Goal: Information Seeking & Learning: Learn about a topic

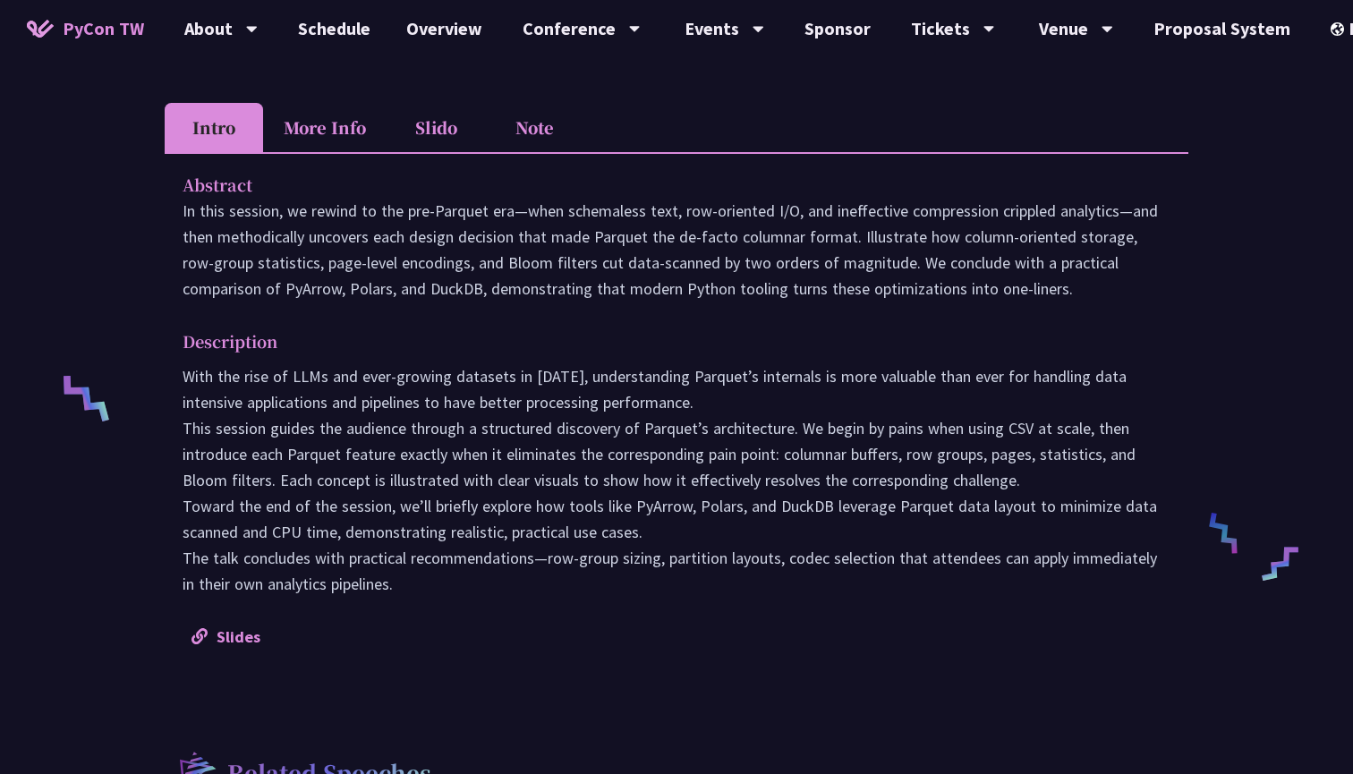
scroll to position [661, 0]
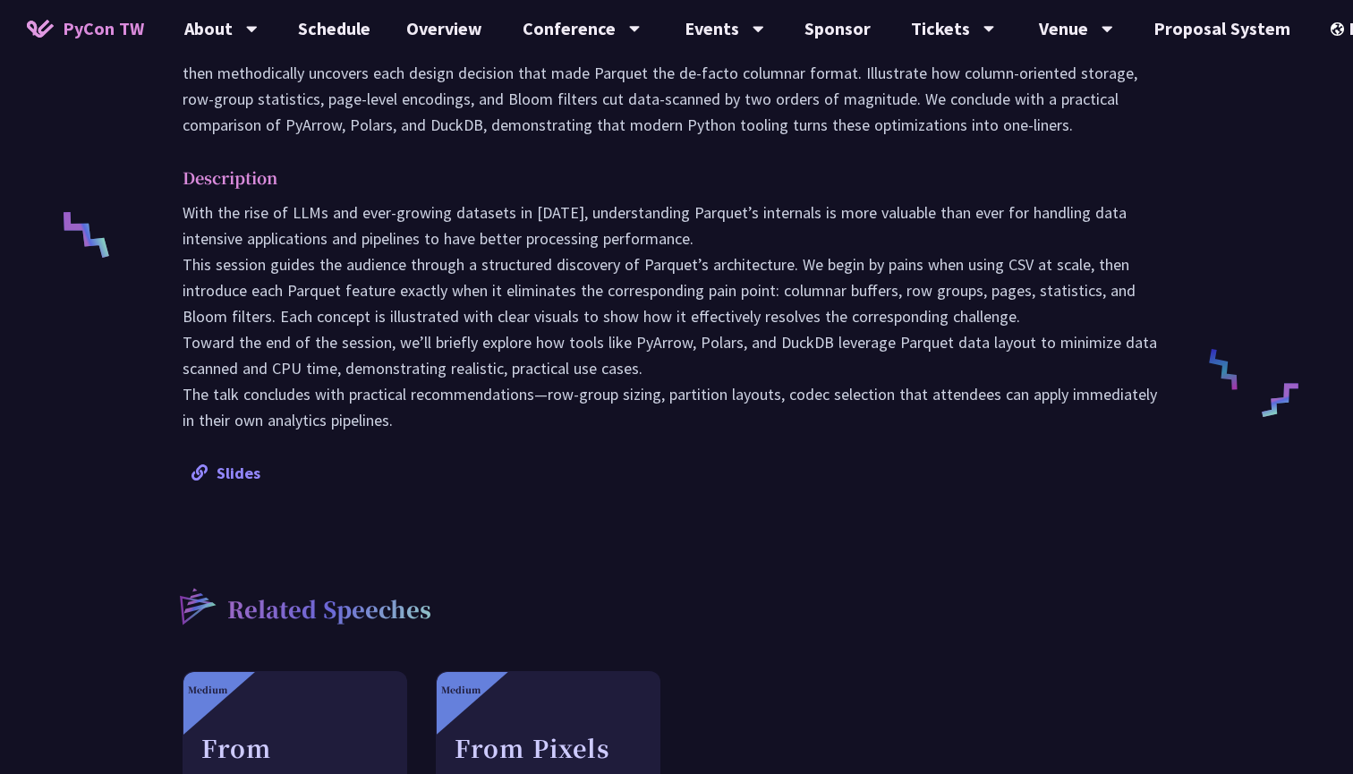
click at [229, 471] on link "Slides" at bounding box center [226, 473] width 69 height 21
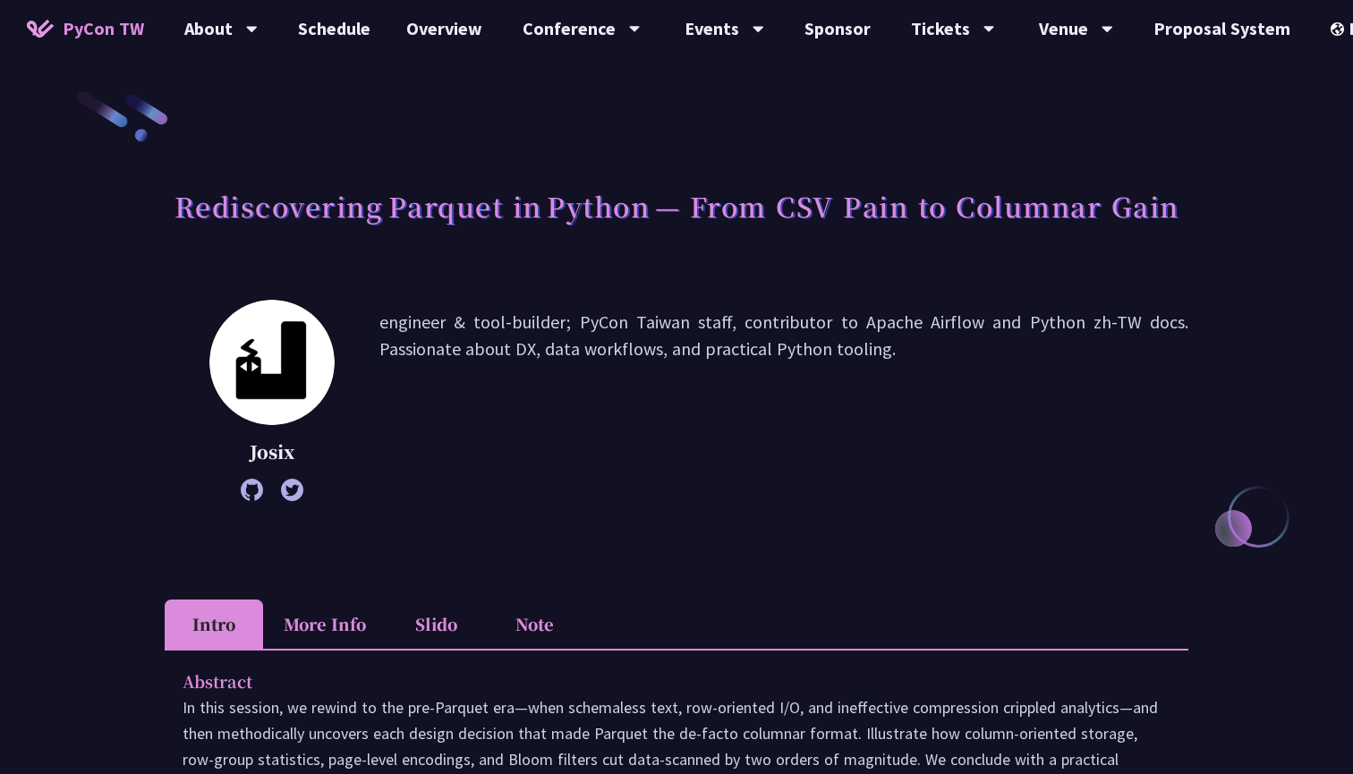
scroll to position [0, 0]
click at [307, 34] on link "Schedule" at bounding box center [334, 28] width 108 height 57
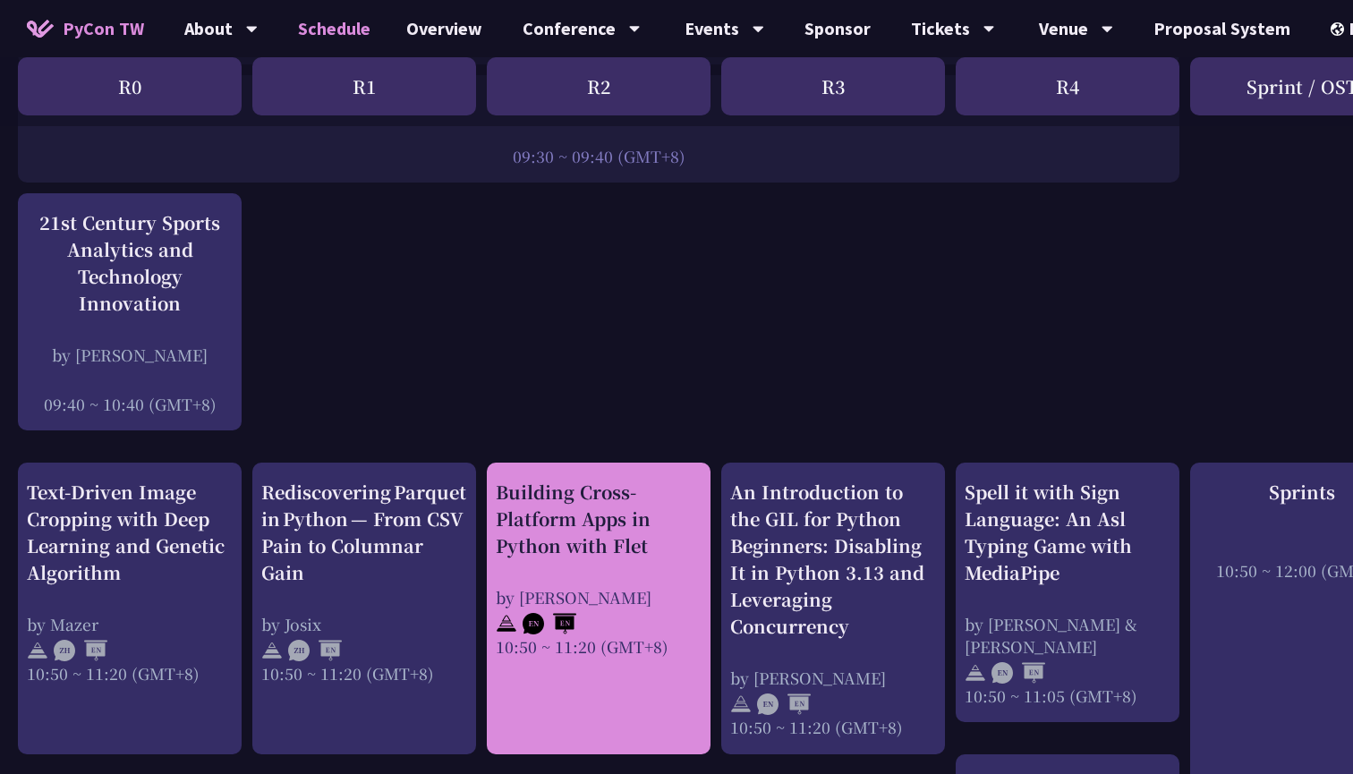
scroll to position [26, 0]
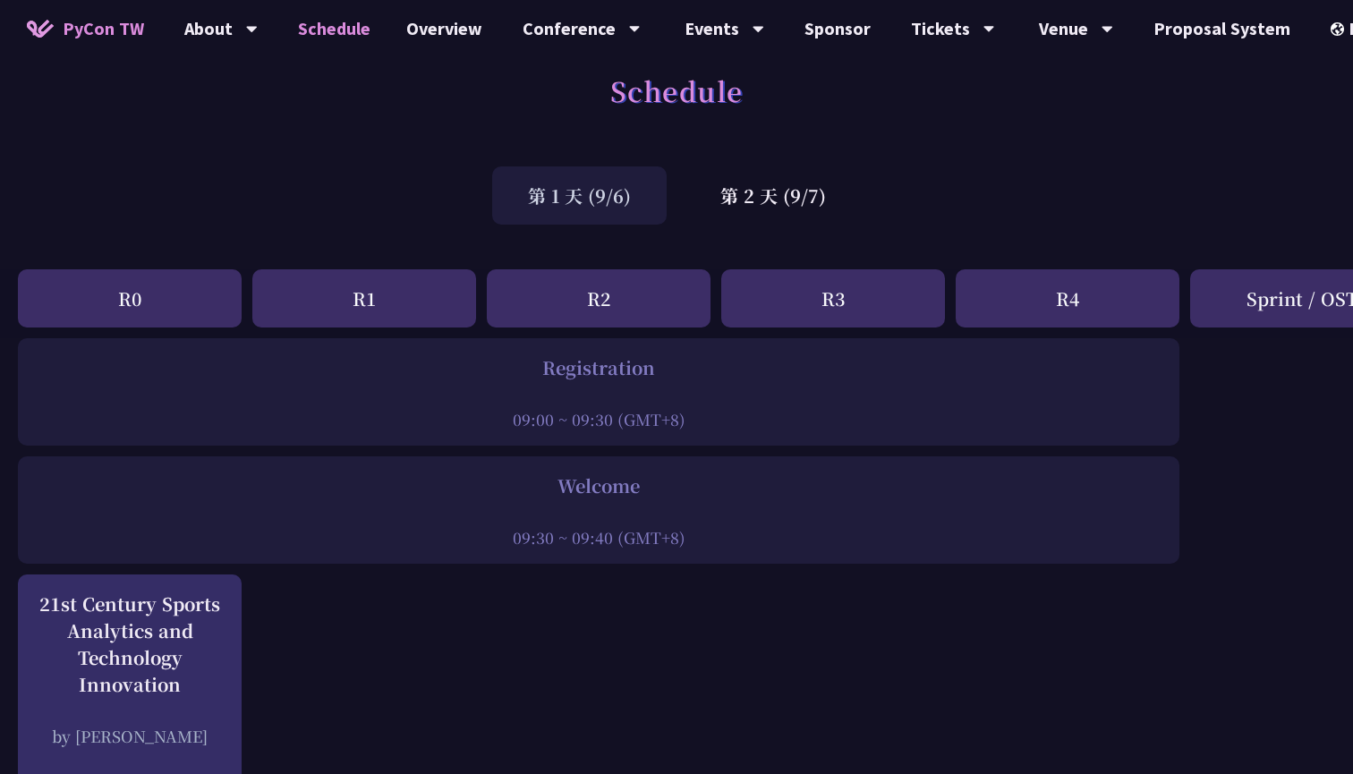
click at [543, 201] on div "第 1 天 (9/6)" at bounding box center [579, 195] width 175 height 58
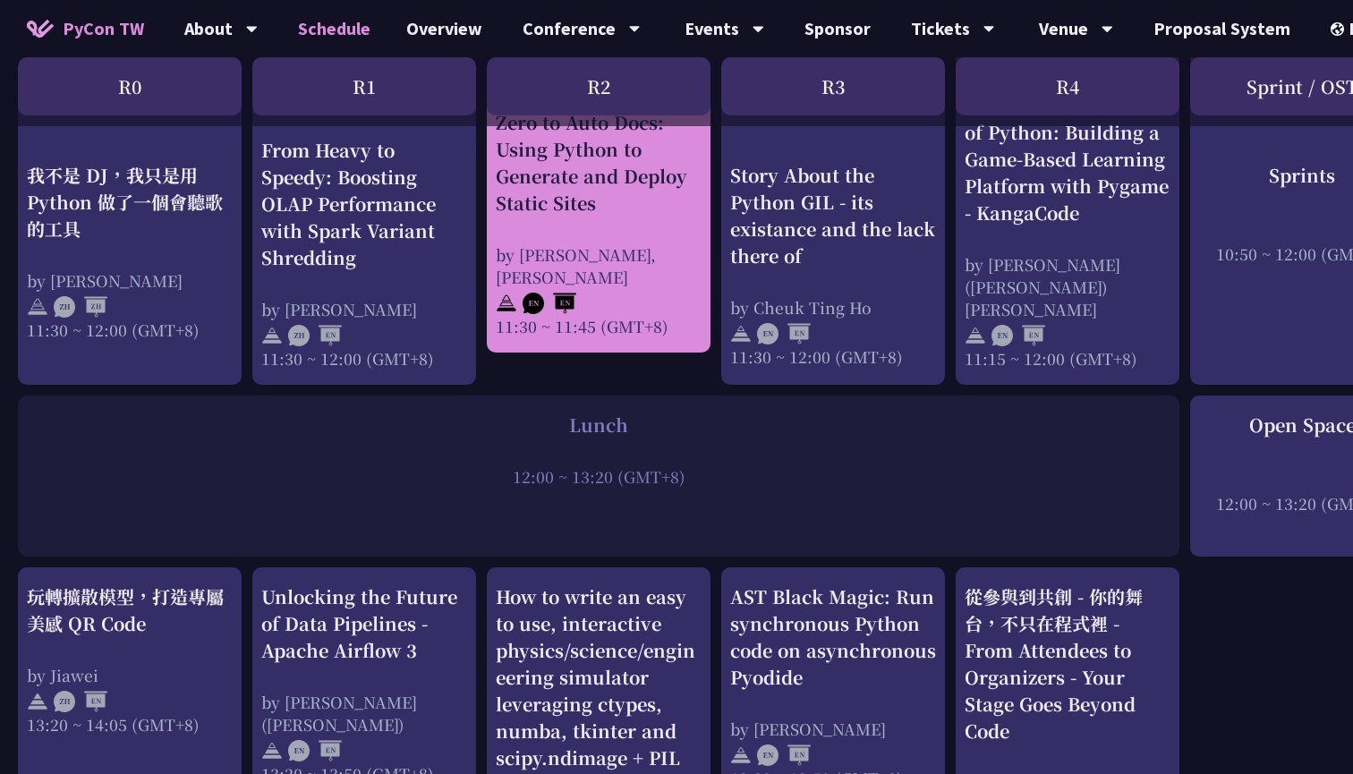
scroll to position [1118, 0]
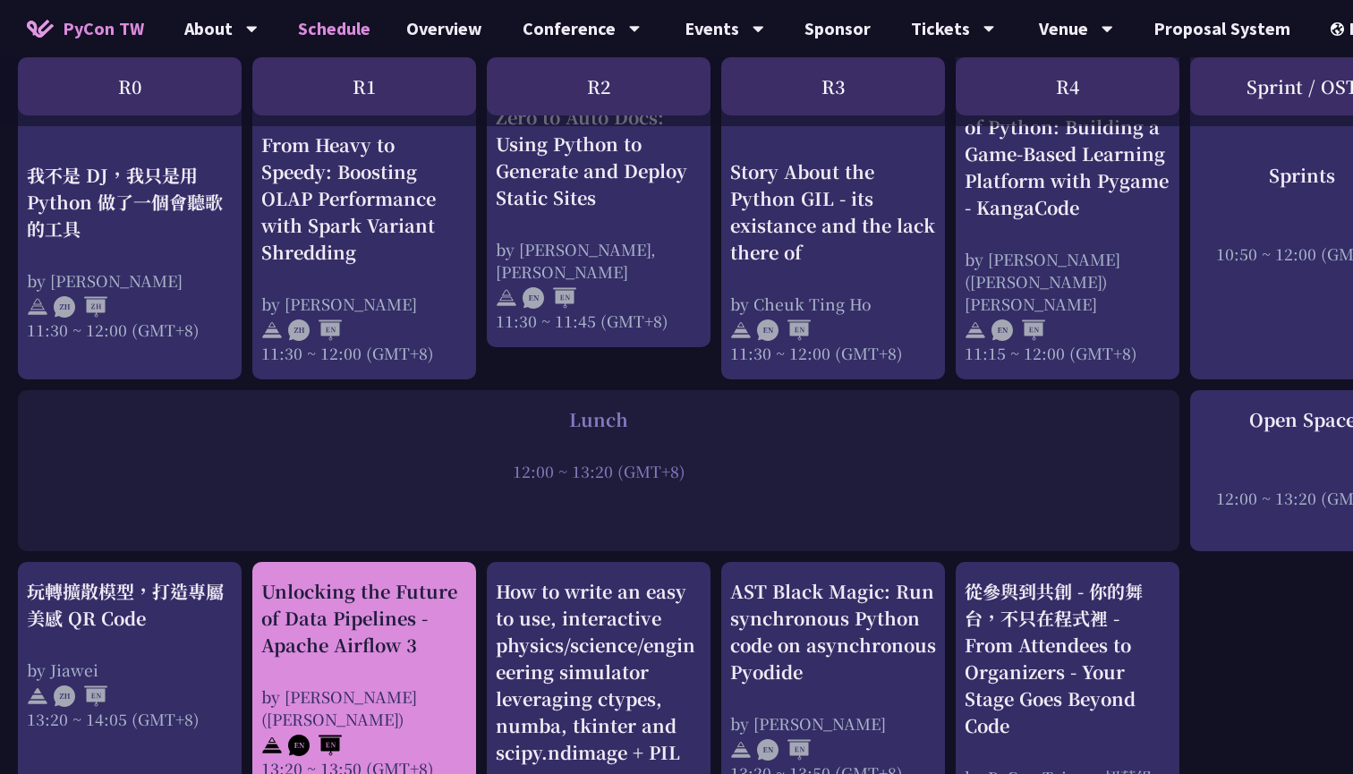
click at [394, 686] on div "by [PERSON_NAME] ([PERSON_NAME])" at bounding box center [364, 708] width 206 height 45
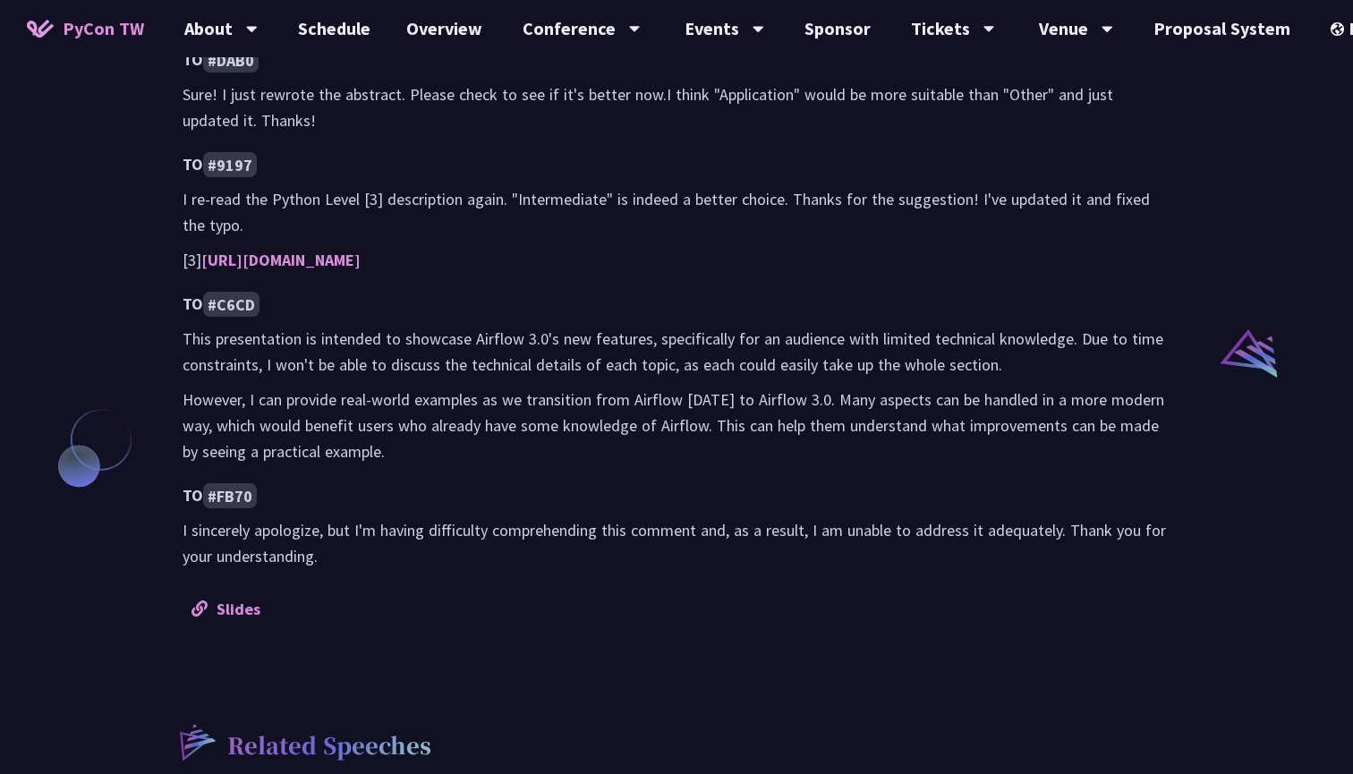
scroll to position [1231, 0]
click at [229, 601] on link "Slides" at bounding box center [226, 607] width 69 height 21
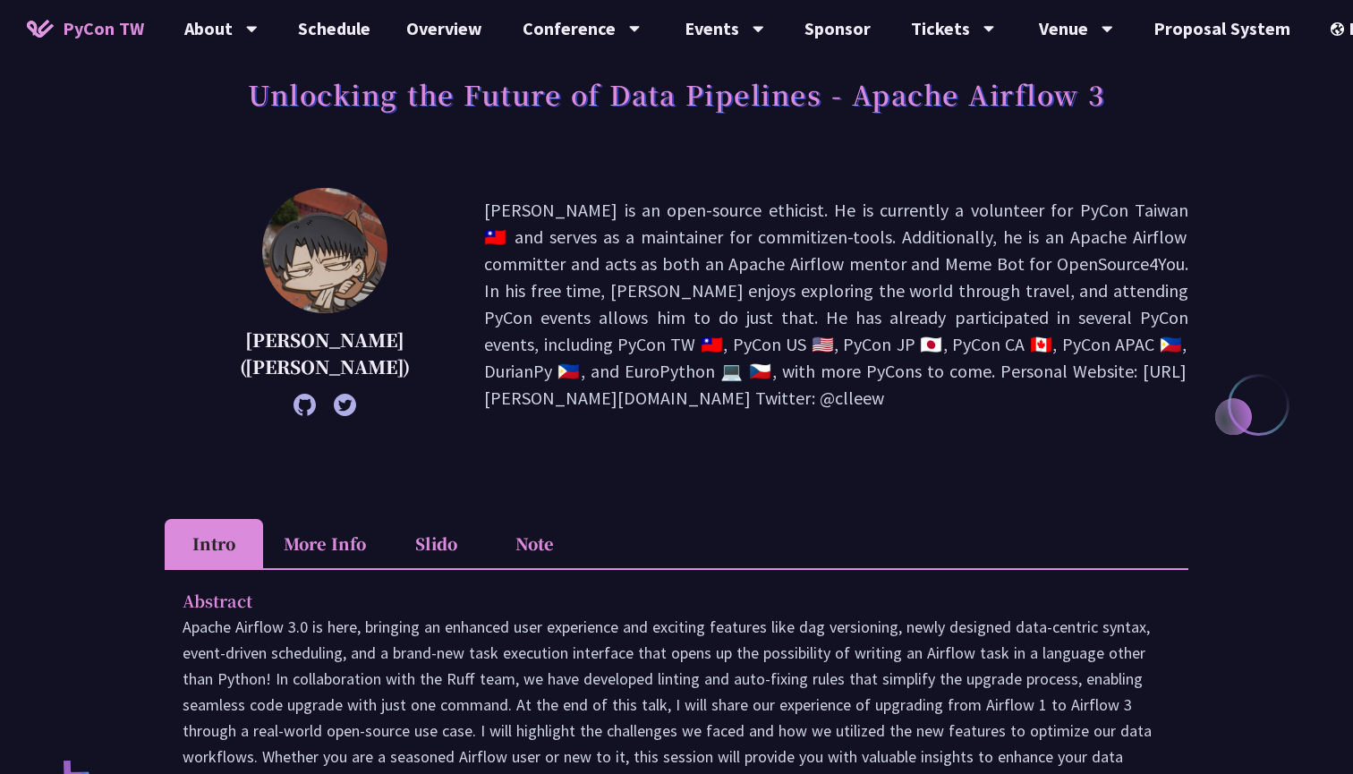
scroll to position [55, 0]
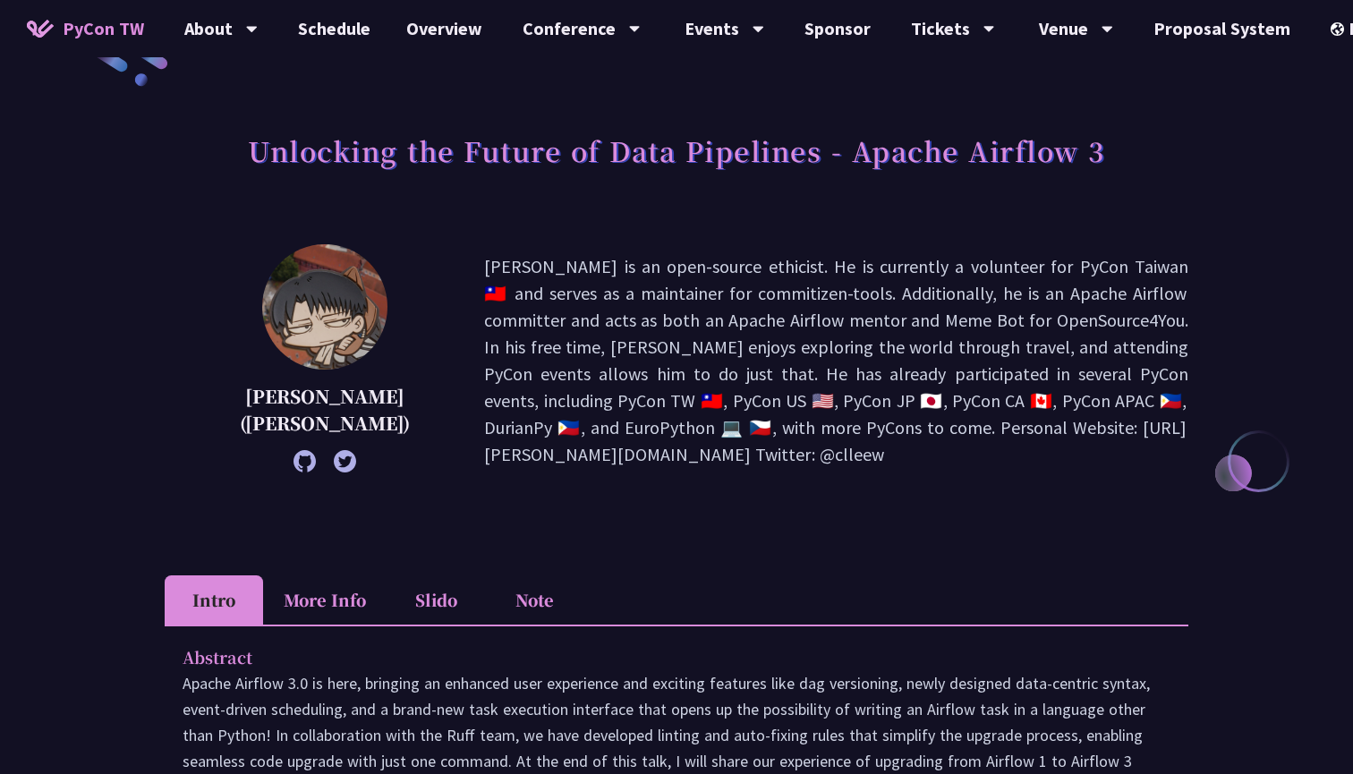
click at [294, 461] on icon at bounding box center [305, 461] width 22 height 22
